Goal: Task Accomplishment & Management: Complete application form

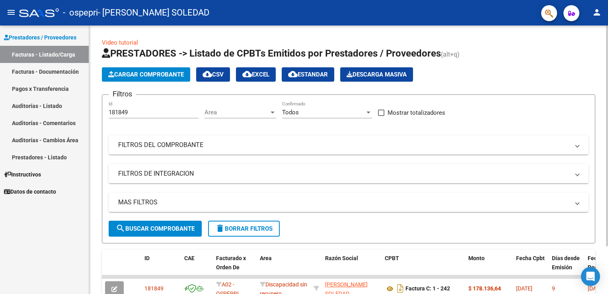
click at [606, 129] on div at bounding box center [607, 135] width 2 height 220
click at [164, 72] on span "Cargar Comprobante" at bounding box center [146, 74] width 76 height 7
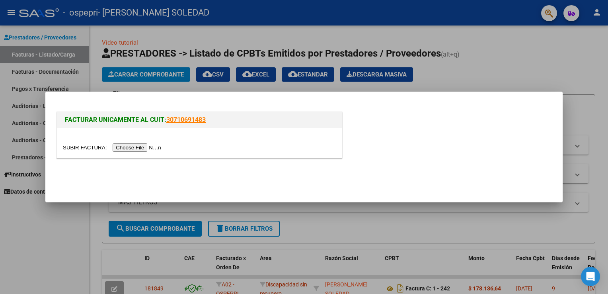
click at [138, 145] on input "file" at bounding box center [113, 147] width 101 height 8
click at [136, 146] on input "file" at bounding box center [113, 147] width 101 height 8
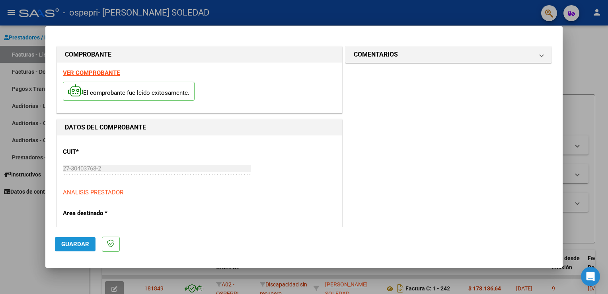
click at [87, 241] on span "Guardar" at bounding box center [75, 243] width 28 height 7
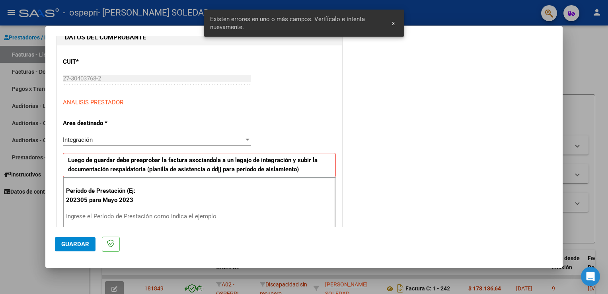
scroll to position [166, 0]
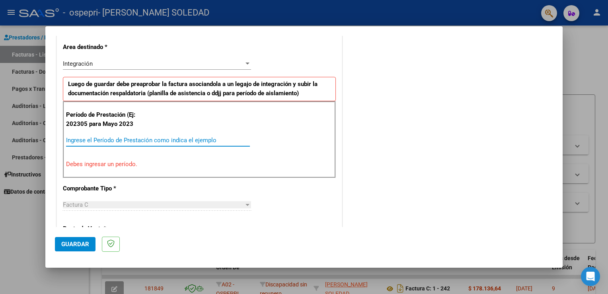
click at [99, 142] on input "Ingrese el Período de Prestación como indica el ejemplo" at bounding box center [158, 139] width 184 height 7
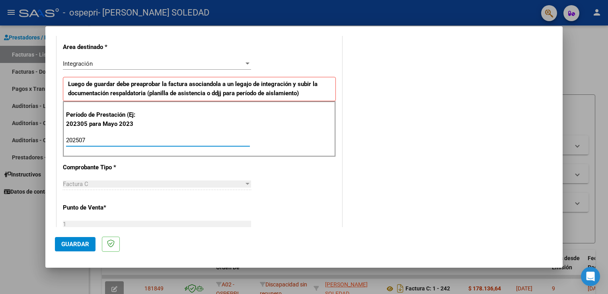
type input "202507"
click at [79, 239] on button "Guardar" at bounding box center [75, 244] width 41 height 14
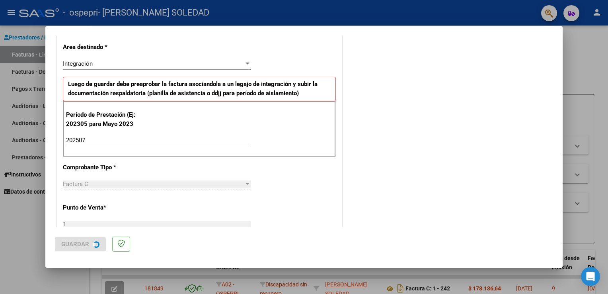
scroll to position [0, 0]
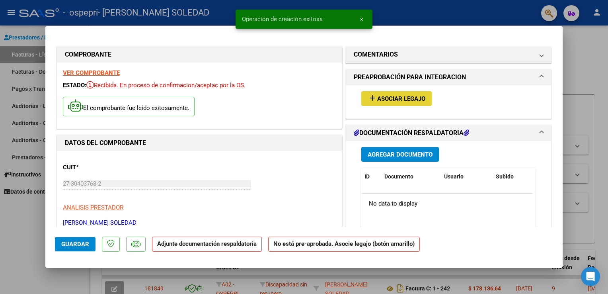
click at [394, 101] on span "Asociar Legajo" at bounding box center [401, 98] width 48 height 7
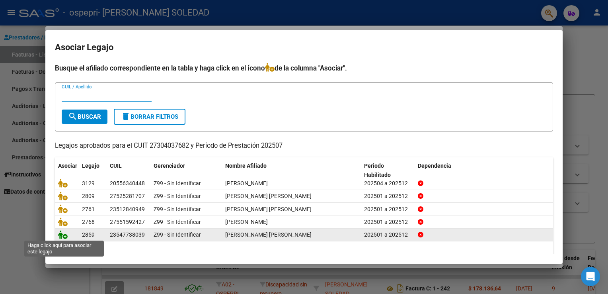
click at [63, 234] on icon at bounding box center [63, 234] width 10 height 9
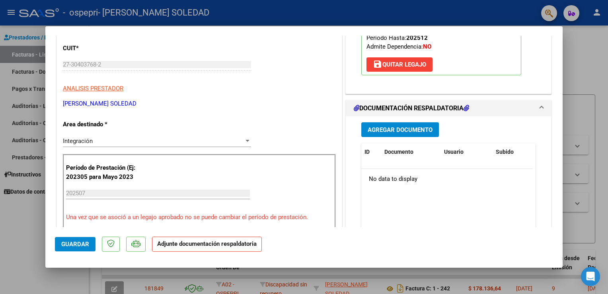
scroll to position [142, 0]
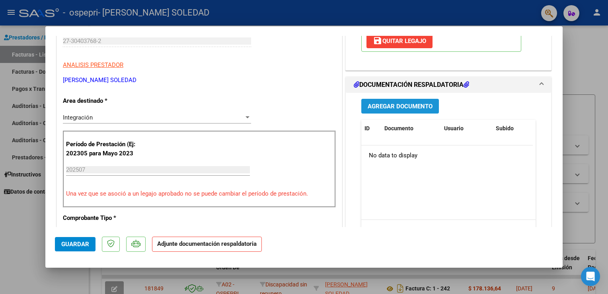
click at [422, 101] on button "Agregar Documento" at bounding box center [400, 106] width 78 height 15
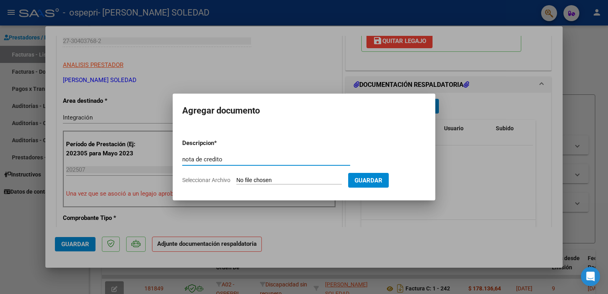
type input "nota de credito"
click at [298, 179] on input "Seleccionar Archivo" at bounding box center [288, 181] width 105 height 8
type input "C:\fakepath\27304037682_013_00001_00000026.pdf"
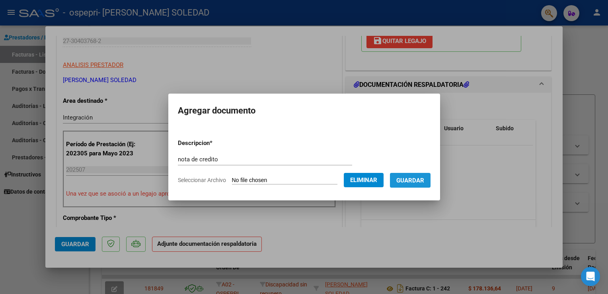
click at [415, 186] on button "Guardar" at bounding box center [410, 180] width 41 height 15
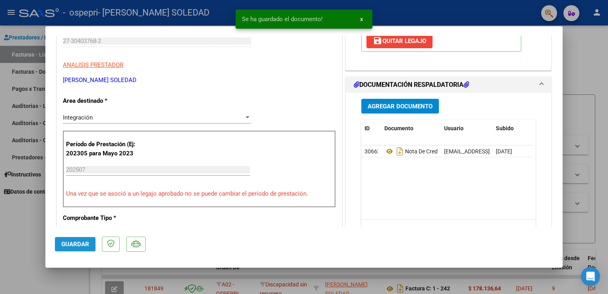
click at [78, 242] on span "Guardar" at bounding box center [75, 243] width 28 height 7
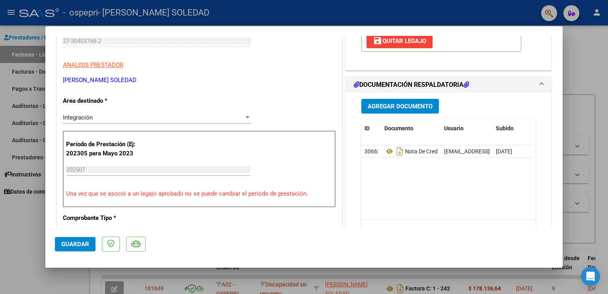
click at [575, 48] on div at bounding box center [304, 147] width 608 height 294
